Goal: Contribute content: Contribute content

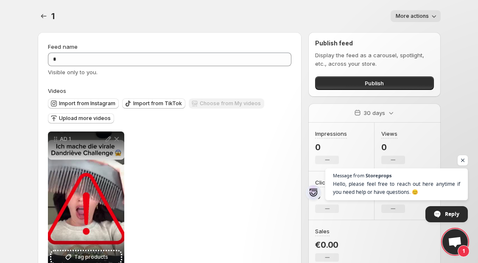
scroll to position [25, 0]
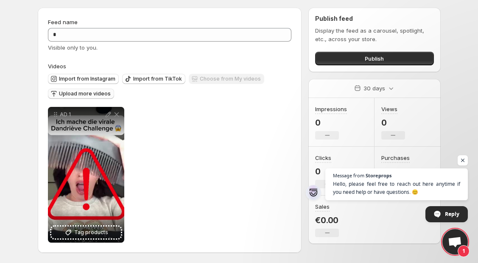
click at [86, 92] on span "Upload more videos" at bounding box center [85, 93] width 52 height 7
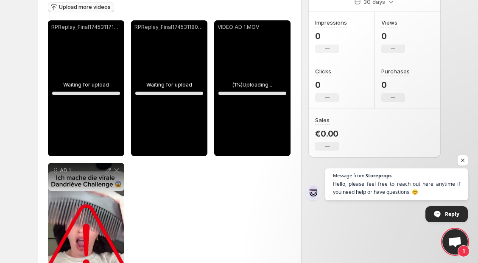
scroll to position [110, 0]
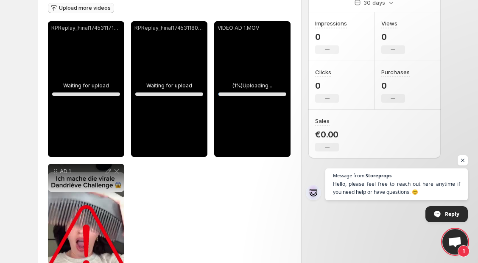
click at [254, 119] on div "VIDEO AD 1.MOV" at bounding box center [252, 89] width 76 height 136
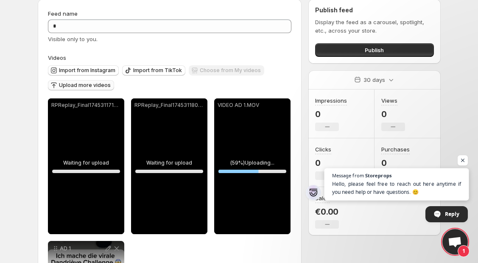
scroll to position [0, 0]
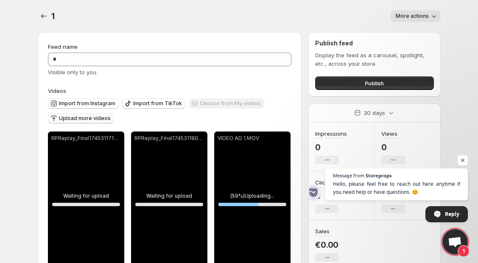
click at [416, 14] on span "More actions" at bounding box center [412, 16] width 33 height 7
click at [341, 3] on div "1. This page is ready 1 More actions More actions More actions" at bounding box center [239, 16] width 403 height 32
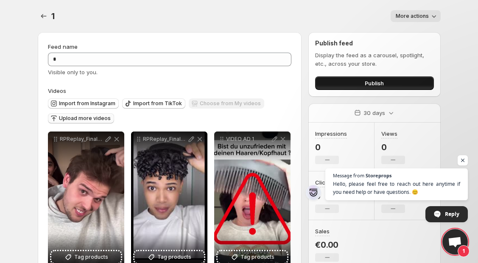
click at [367, 82] on span "Publish" at bounding box center [374, 83] width 19 height 8
click at [375, 86] on span "Publish" at bounding box center [374, 83] width 19 height 8
